Goal: Transaction & Acquisition: Purchase product/service

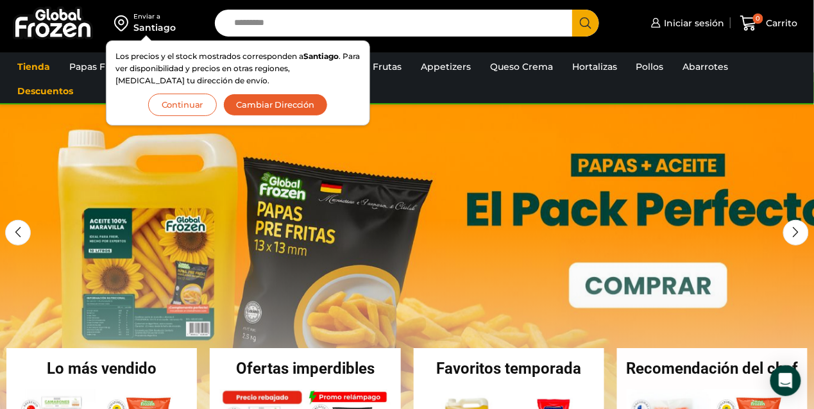
click at [184, 99] on button "Continuar" at bounding box center [182, 105] width 69 height 22
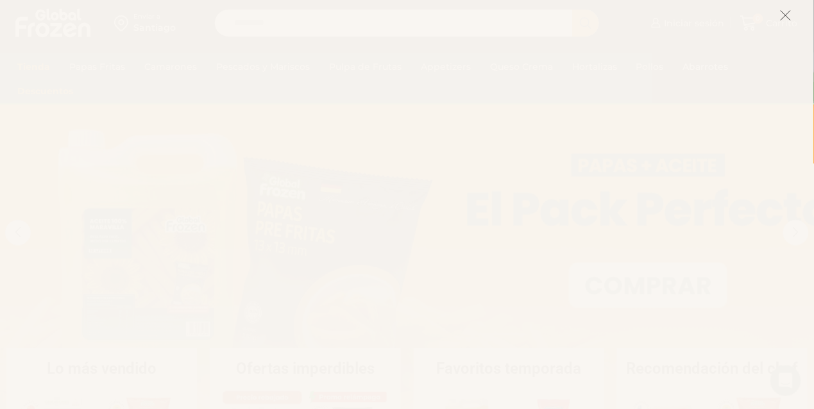
click at [787, 13] on icon at bounding box center [786, 16] width 12 height 12
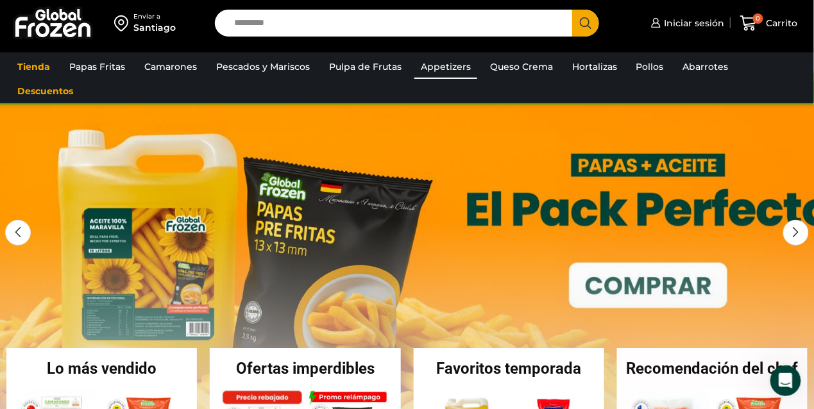
click at [426, 65] on link "Appetizers" at bounding box center [445, 67] width 63 height 24
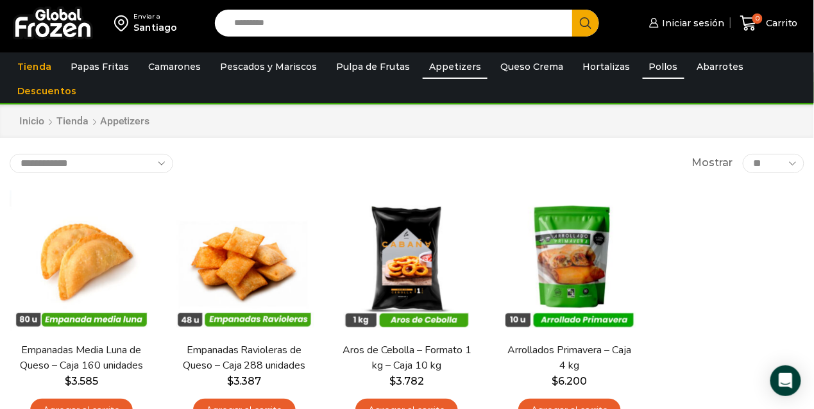
click at [653, 60] on link "Pollos" at bounding box center [664, 67] width 42 height 24
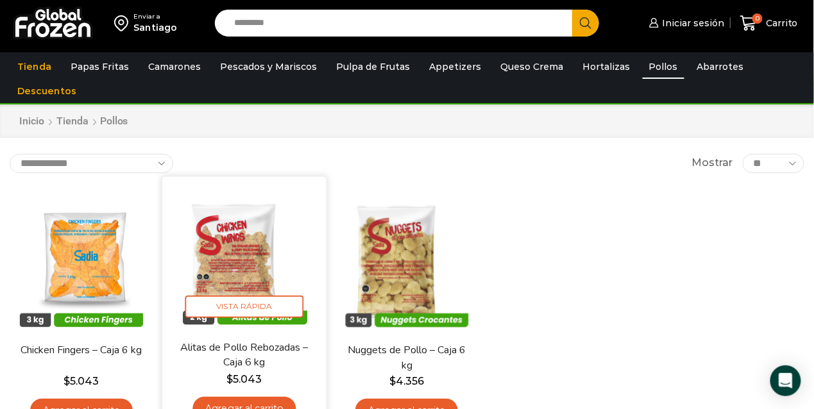
click at [250, 230] on img at bounding box center [244, 258] width 144 height 144
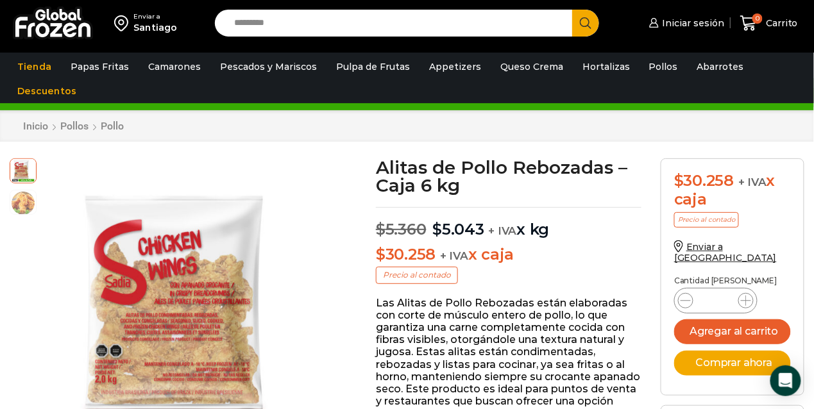
scroll to position [64, 0]
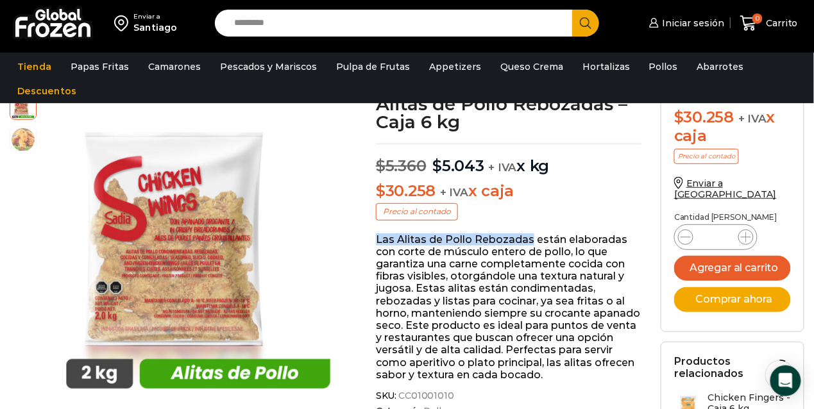
drag, startPoint x: 527, startPoint y: 238, endPoint x: 376, endPoint y: 237, distance: 150.8
click at [376, 237] on p "Las Alitas de Pollo Rebozadas están elaboradas con corte de músculo entero de p…" at bounding box center [509, 308] width 266 height 148
copy p "Las Alitas de Pollo Rebozadas"
click at [643, 71] on link "Pollos" at bounding box center [664, 67] width 42 height 24
